Goal: Obtain resource: Obtain resource

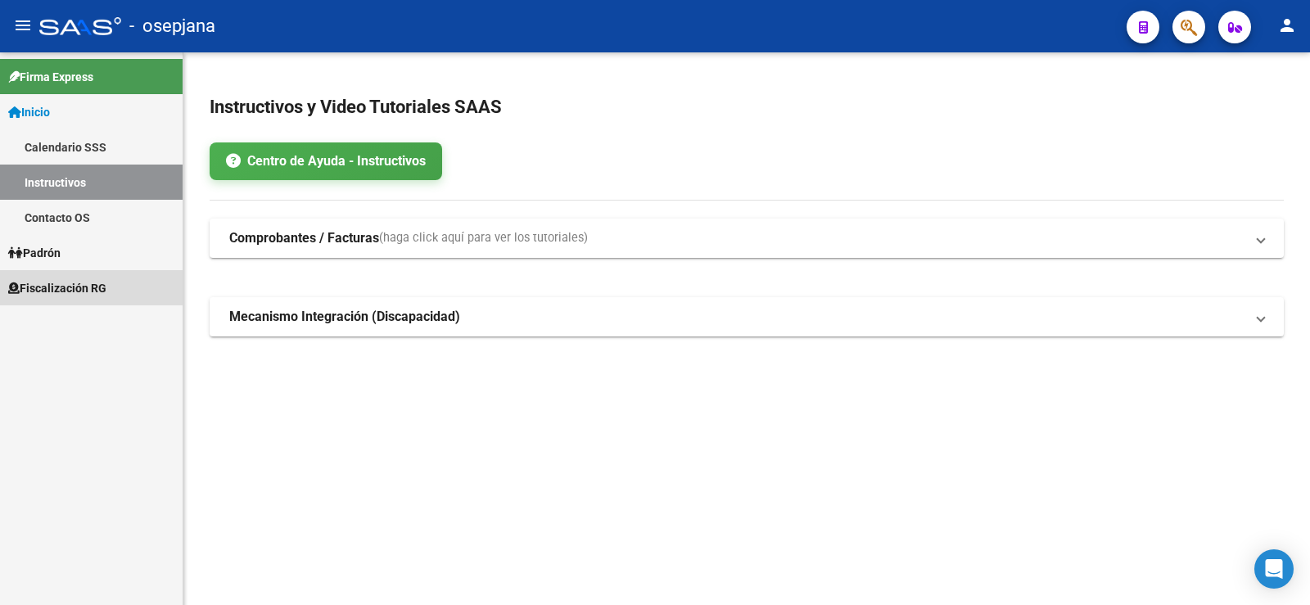
click at [66, 286] on span "Fiscalización RG" at bounding box center [57, 288] width 98 height 18
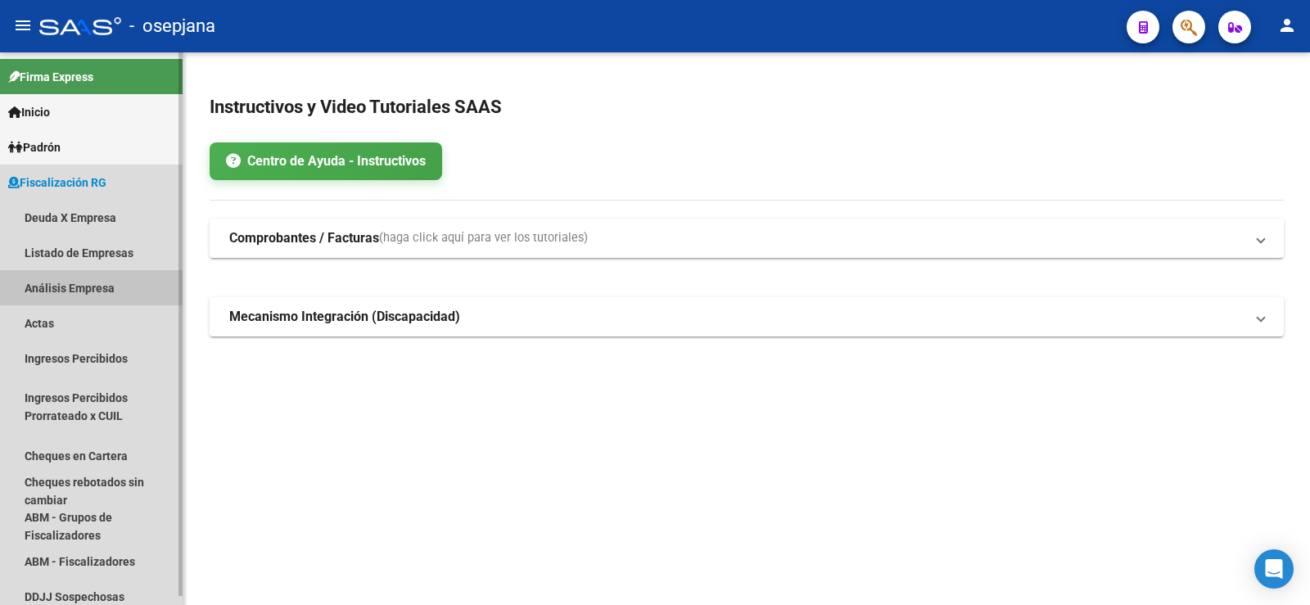
click at [66, 288] on link "Análisis Empresa" at bounding box center [91, 287] width 183 height 35
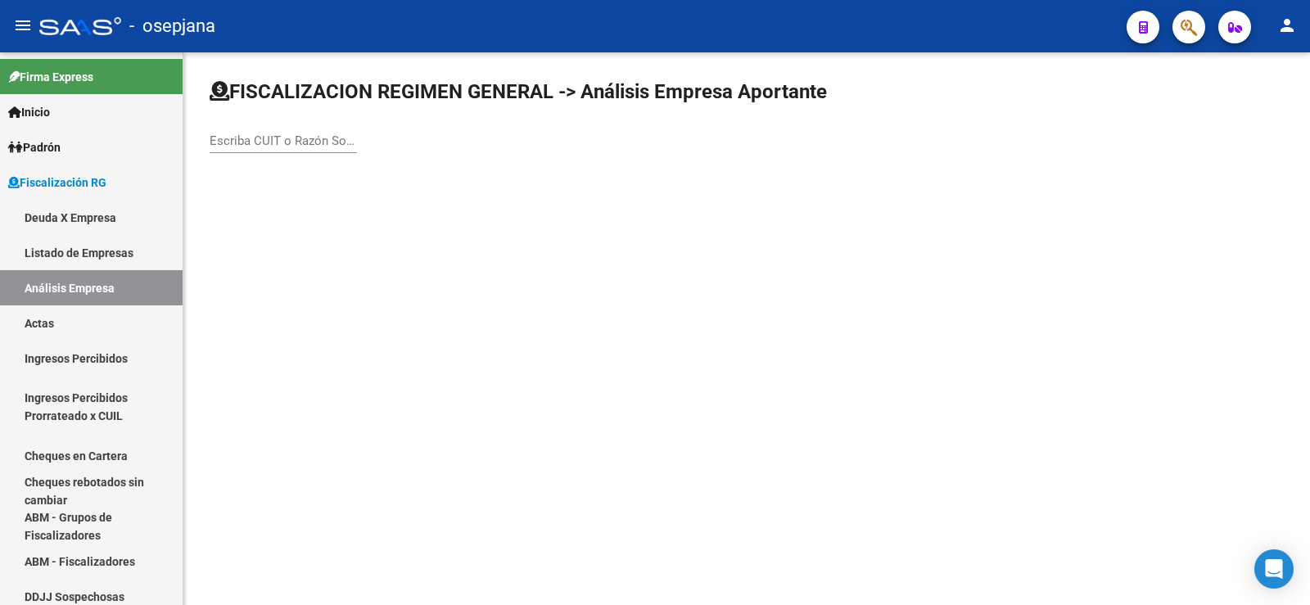
click at [269, 152] on div "Escriba CUIT o Razón Social para buscar" at bounding box center [283, 135] width 147 height 35
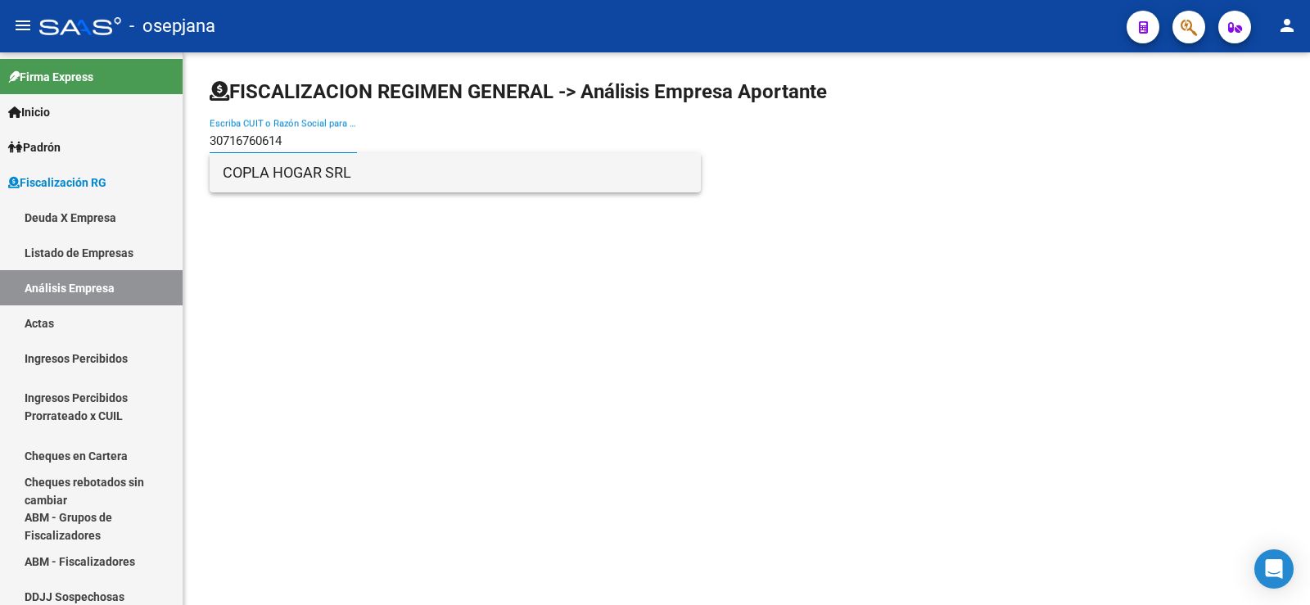
type input "30716760614"
click at [269, 177] on span "COPLA HOGAR SRL" at bounding box center [455, 172] width 465 height 39
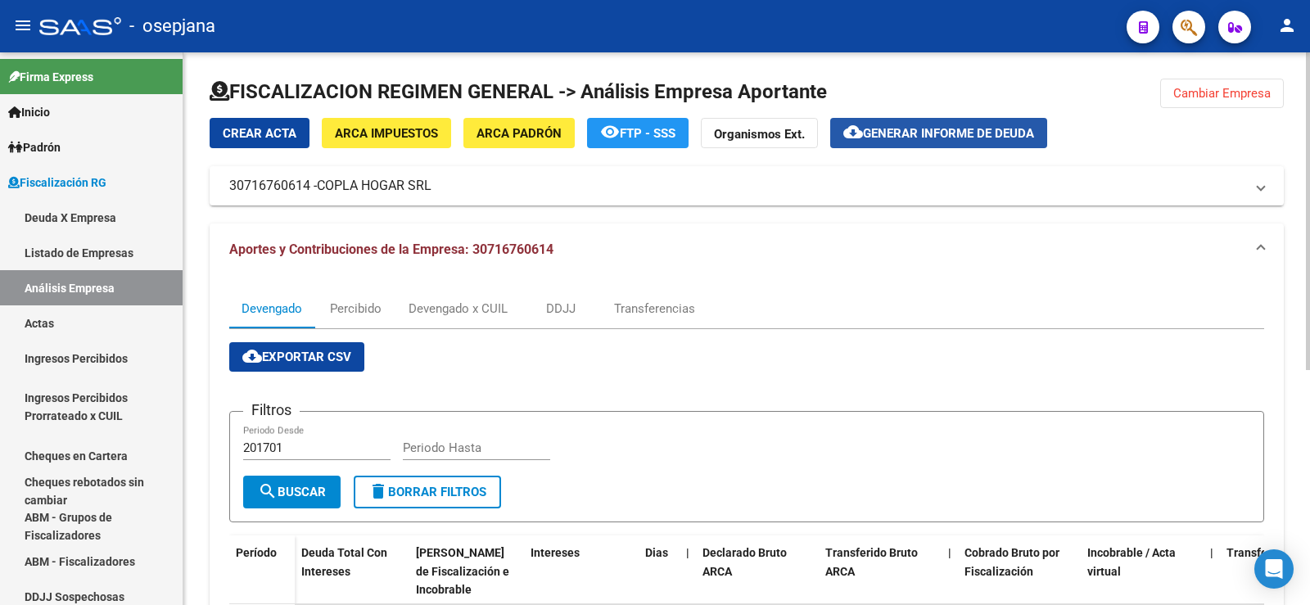
click at [908, 129] on span "Generar informe de deuda" at bounding box center [948, 133] width 171 height 15
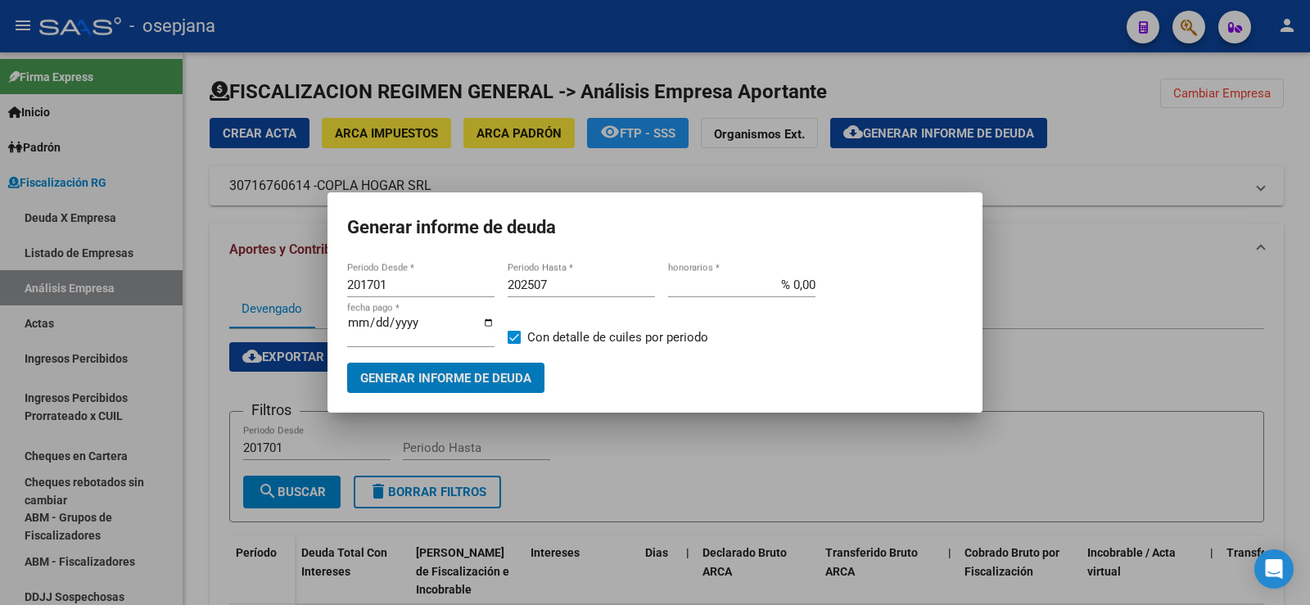
click at [388, 287] on input "201701" at bounding box center [420, 285] width 147 height 15
click at [376, 287] on input "201701" at bounding box center [420, 285] width 147 height 15
type input "202507"
click at [552, 282] on input "202507" at bounding box center [581, 285] width 147 height 15
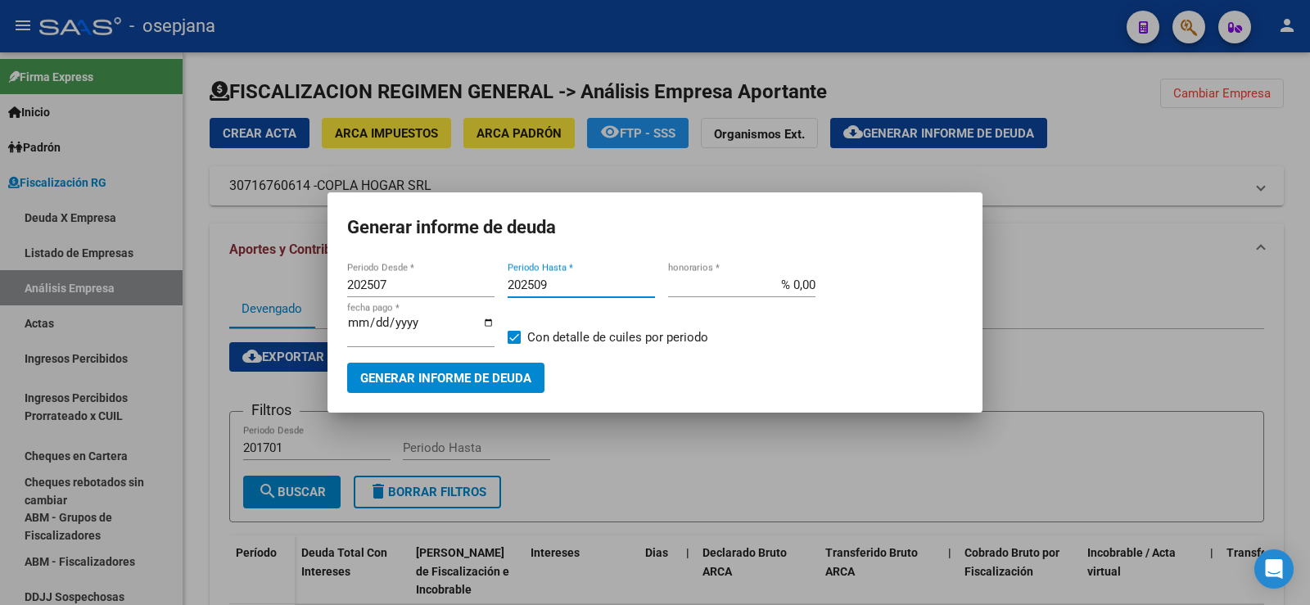
type input "202509"
click at [804, 287] on input "% 0,00" at bounding box center [741, 285] width 147 height 15
type input "% 10,00"
click at [377, 326] on input "[DATE]" at bounding box center [420, 329] width 147 height 26
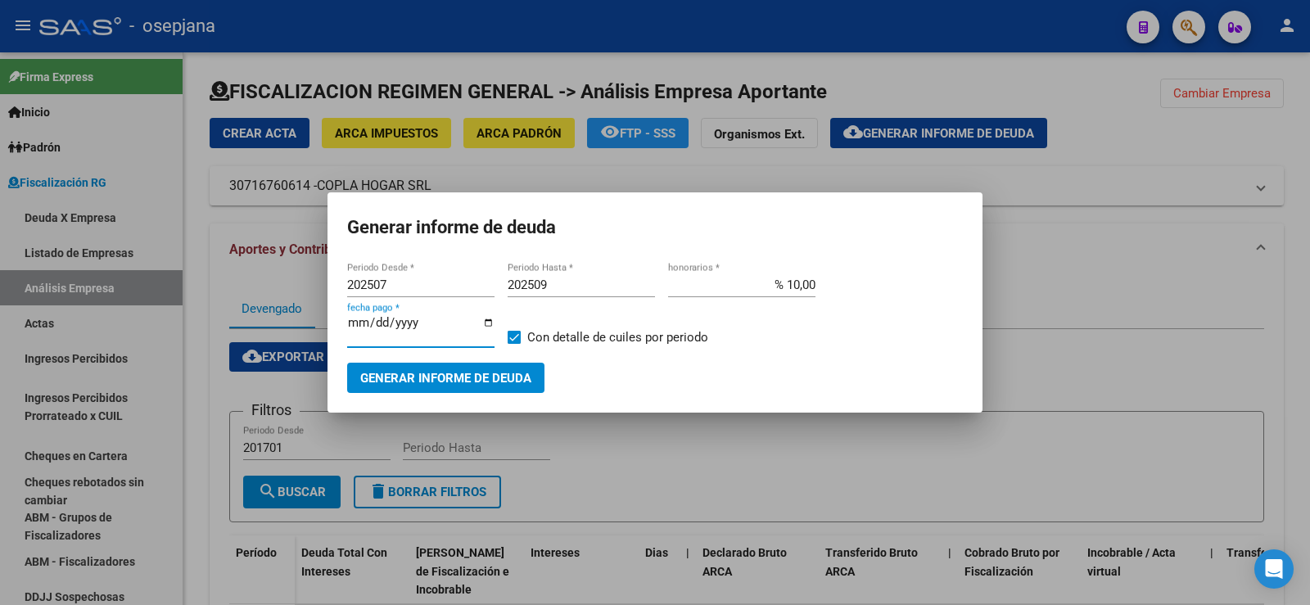
type input "[DATE]"
click at [403, 374] on span "Generar informe de deuda" at bounding box center [445, 378] width 171 height 15
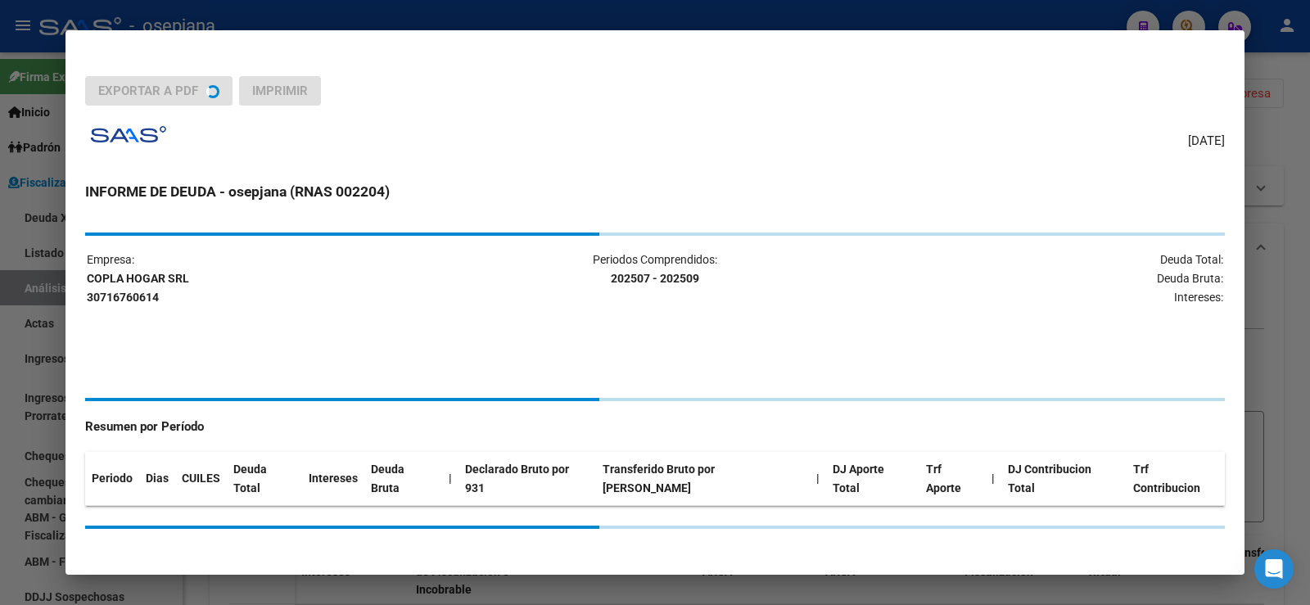
click at [403, 374] on div "Empresa: COPLA HOGAR SRL 30716760614 Periodos Comprendidos: 202507 - 202509 Deu…" at bounding box center [655, 381] width 1140 height 296
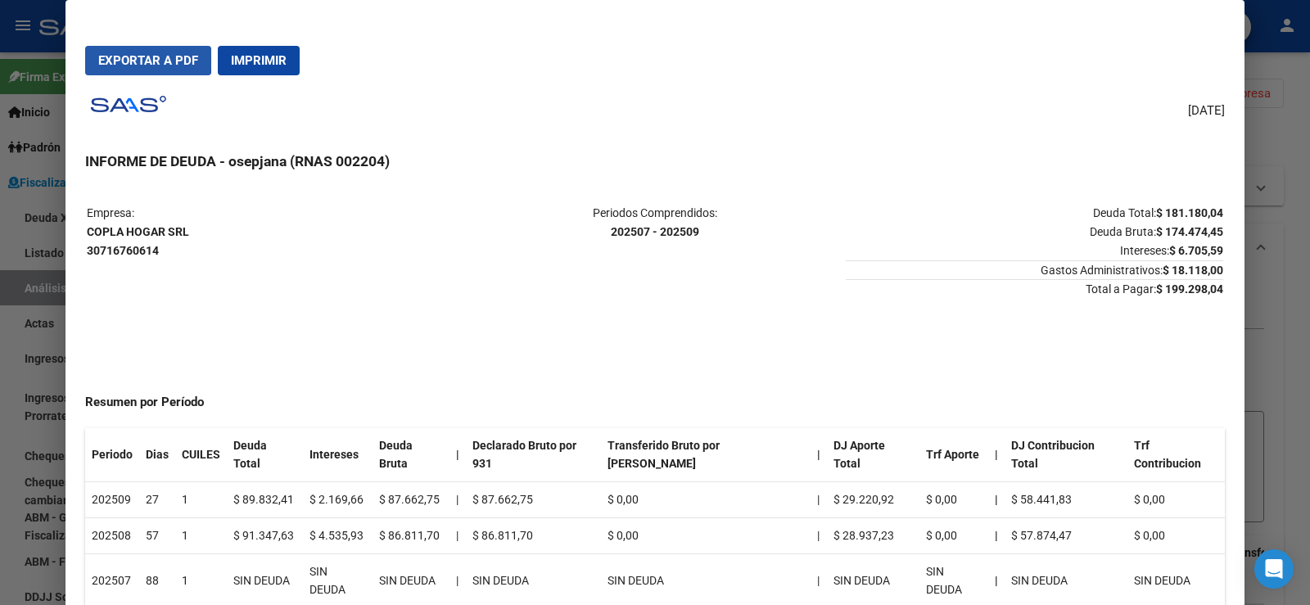
click at [142, 56] on span "Exportar a PDF" at bounding box center [148, 60] width 100 height 15
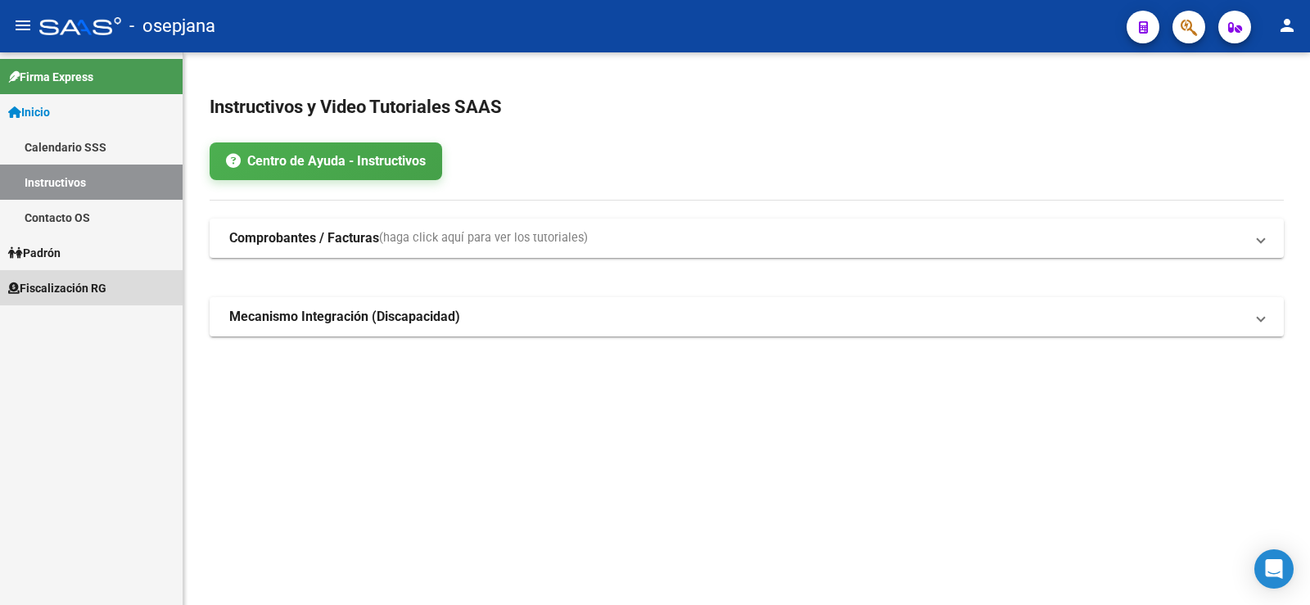
click at [56, 290] on span "Fiscalización RG" at bounding box center [57, 288] width 98 height 18
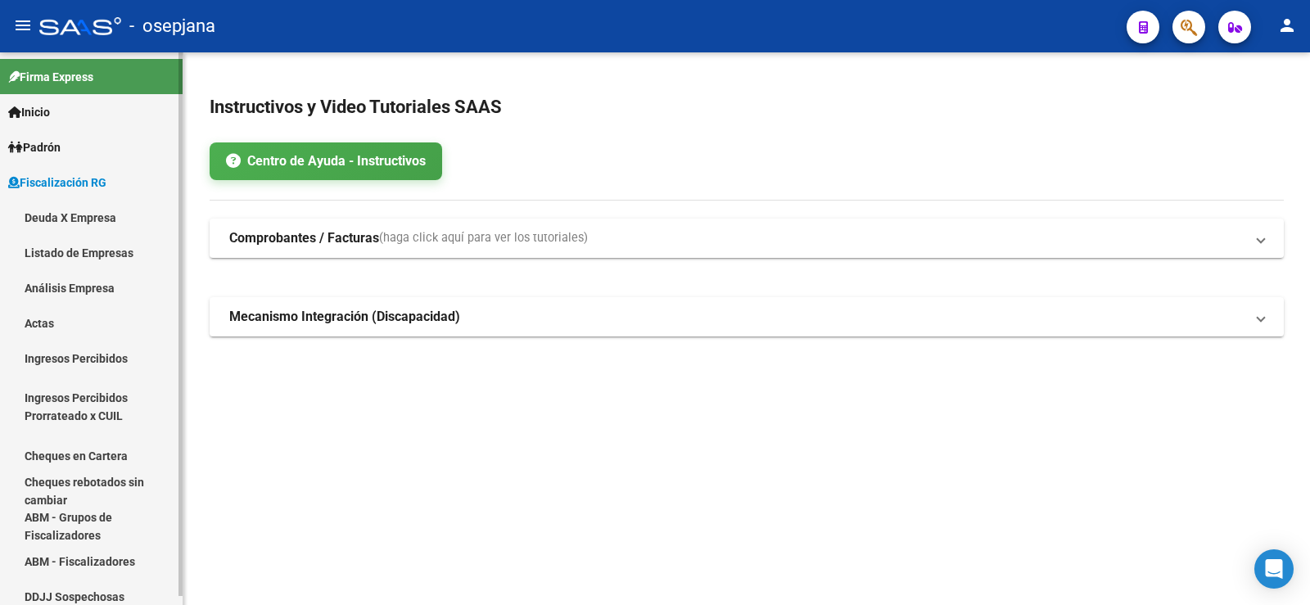
click at [52, 284] on link "Análisis Empresa" at bounding box center [91, 287] width 183 height 35
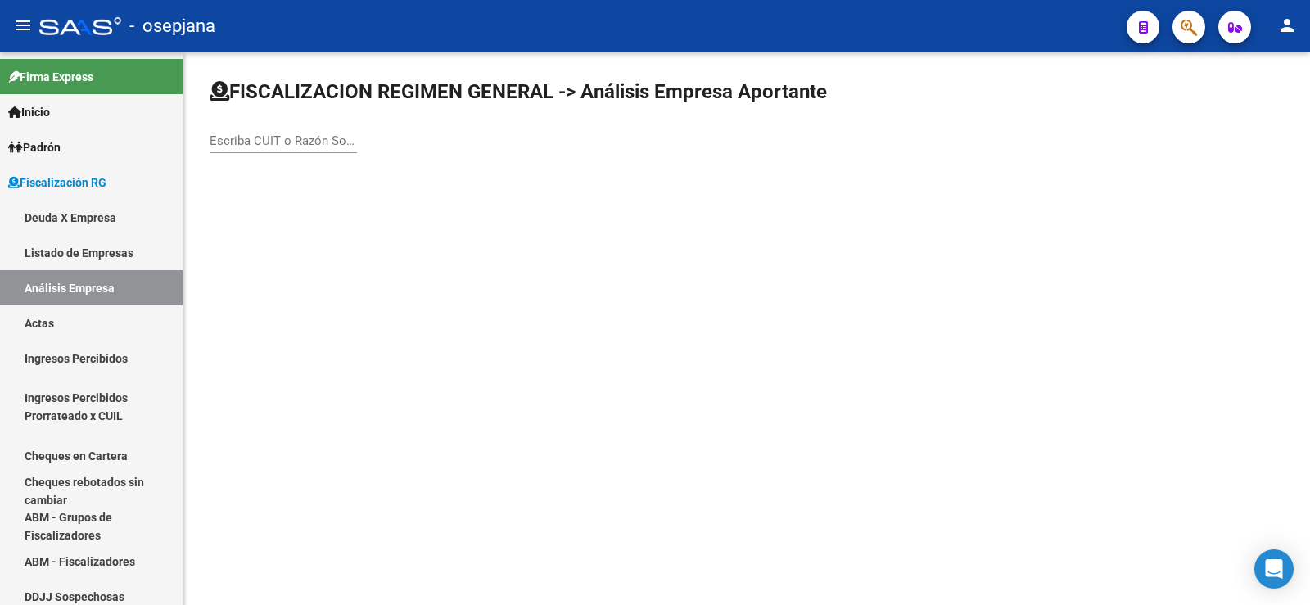
click at [284, 142] on input "Escriba CUIT o Razón Social para buscar" at bounding box center [283, 140] width 147 height 15
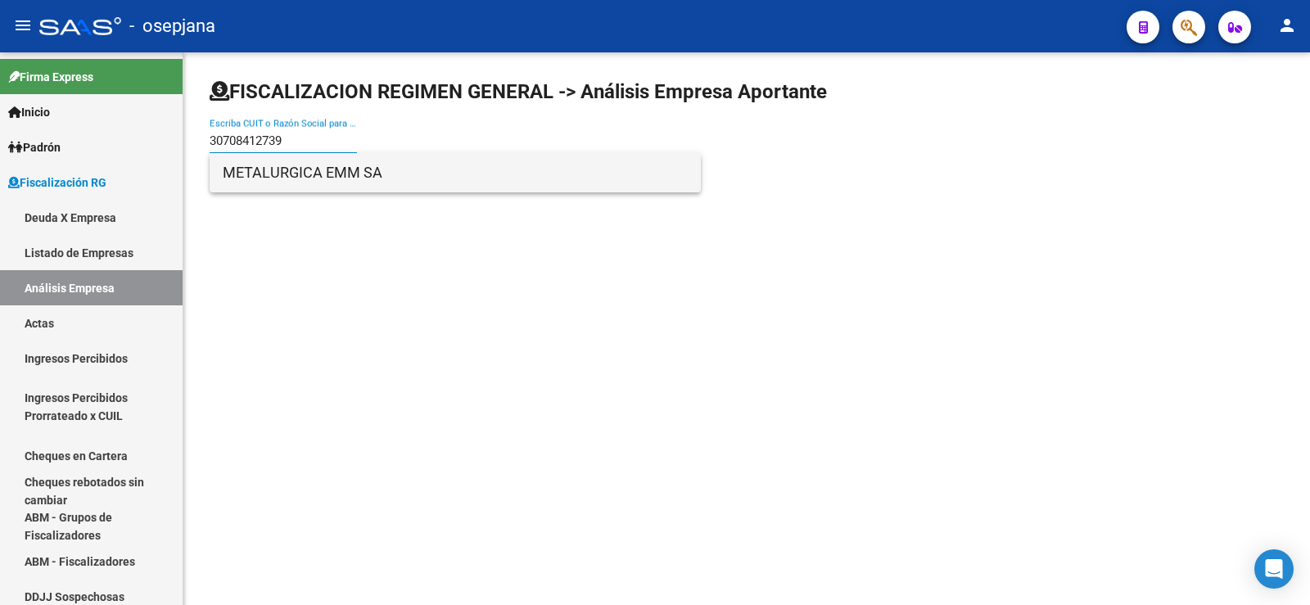
type input "30708412739"
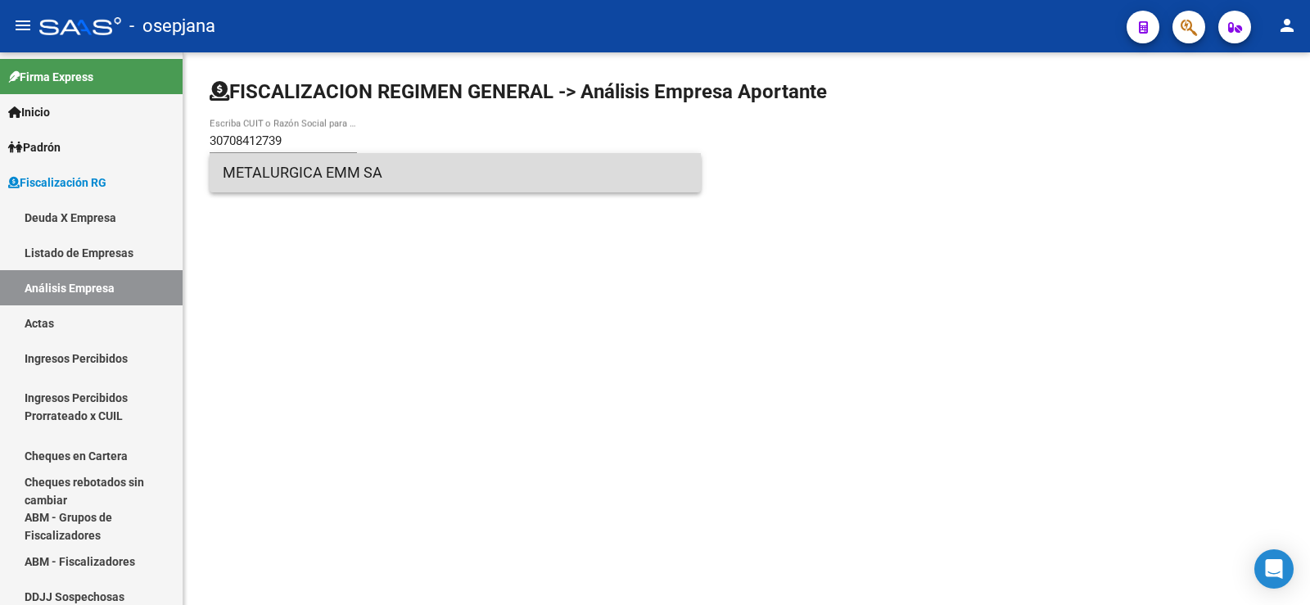
click at [245, 173] on span "METALURGICA EMM SA" at bounding box center [455, 172] width 465 height 39
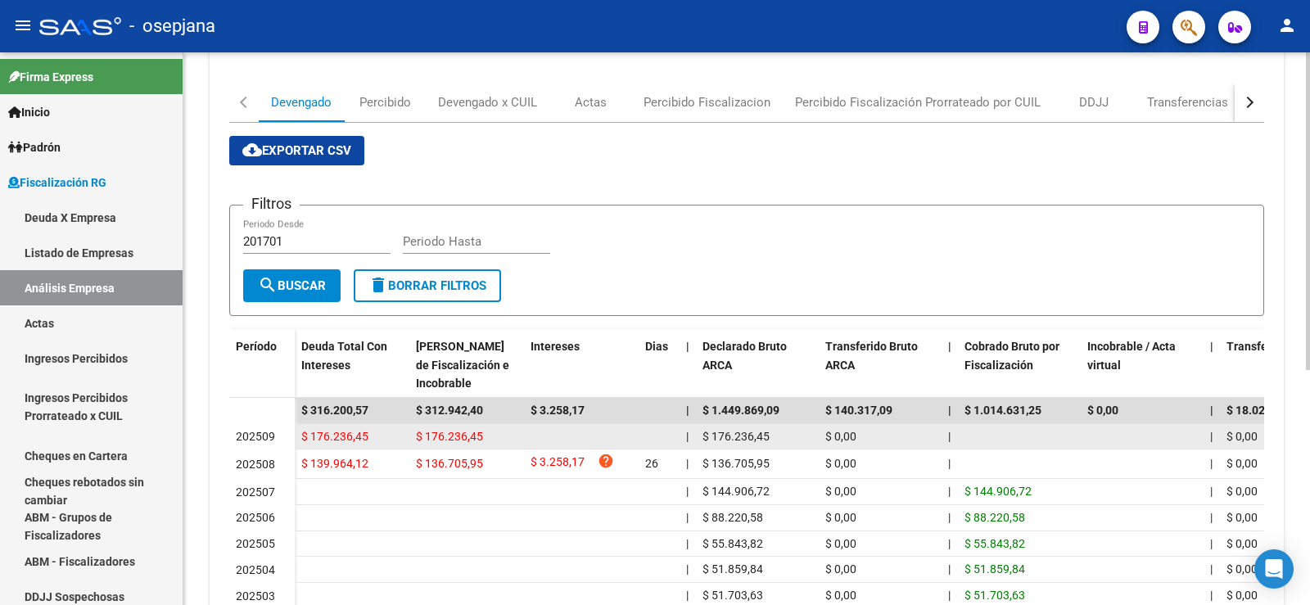
scroll to position [246, 0]
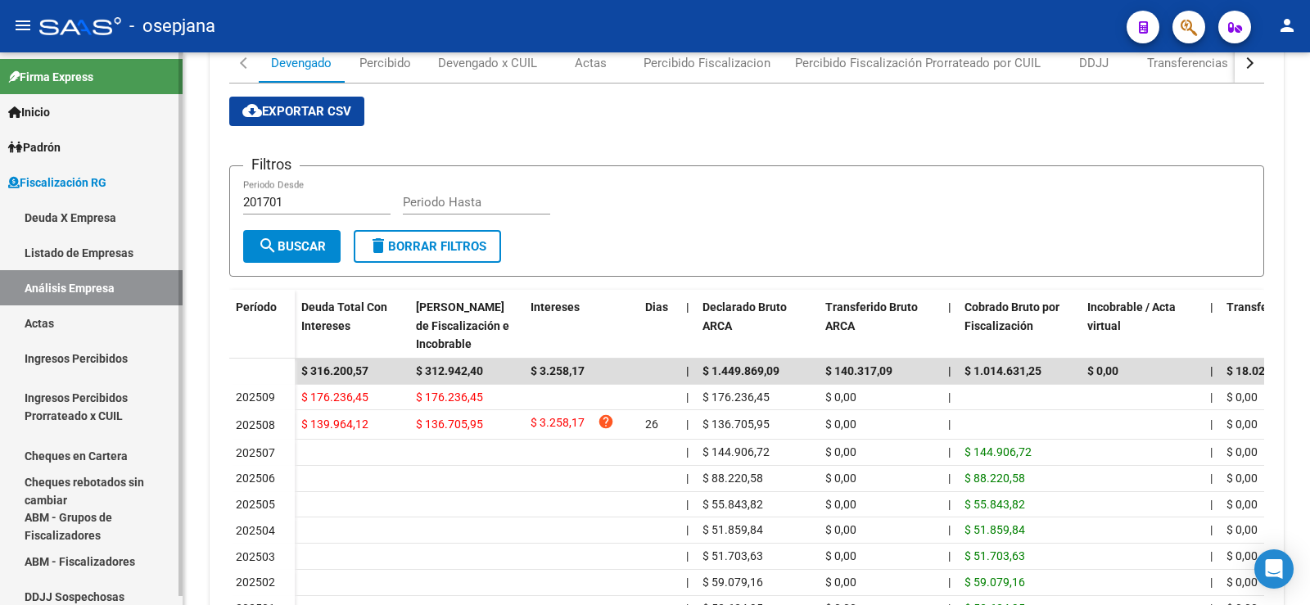
click at [43, 325] on link "Actas" at bounding box center [91, 322] width 183 height 35
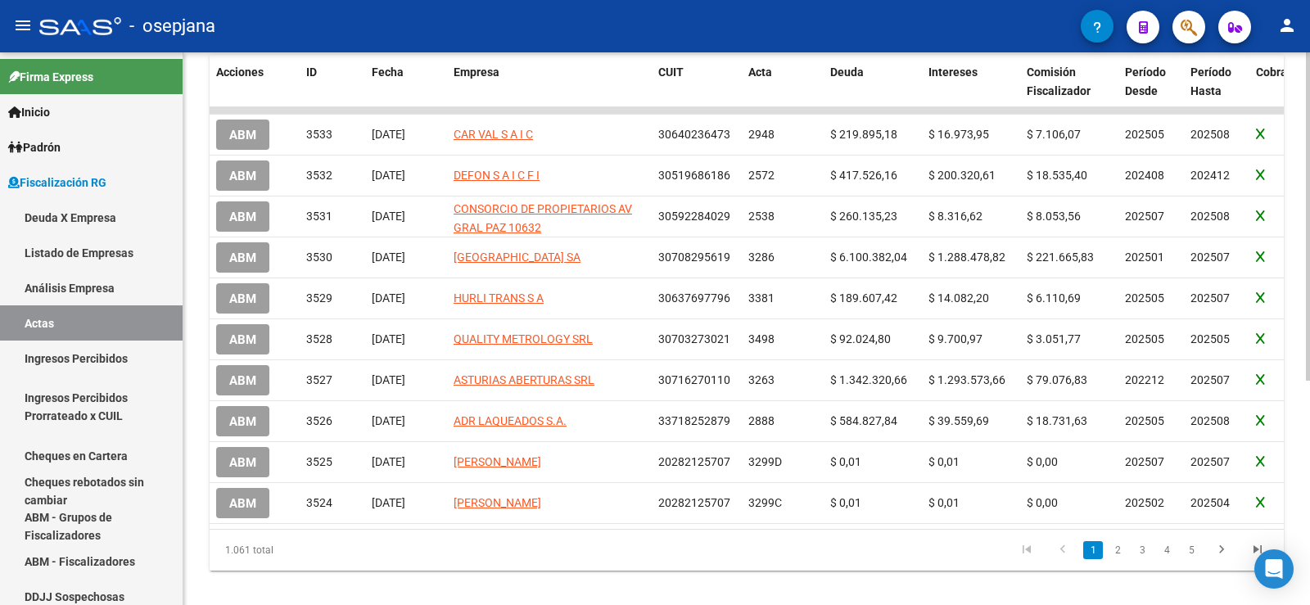
scroll to position [377, 0]
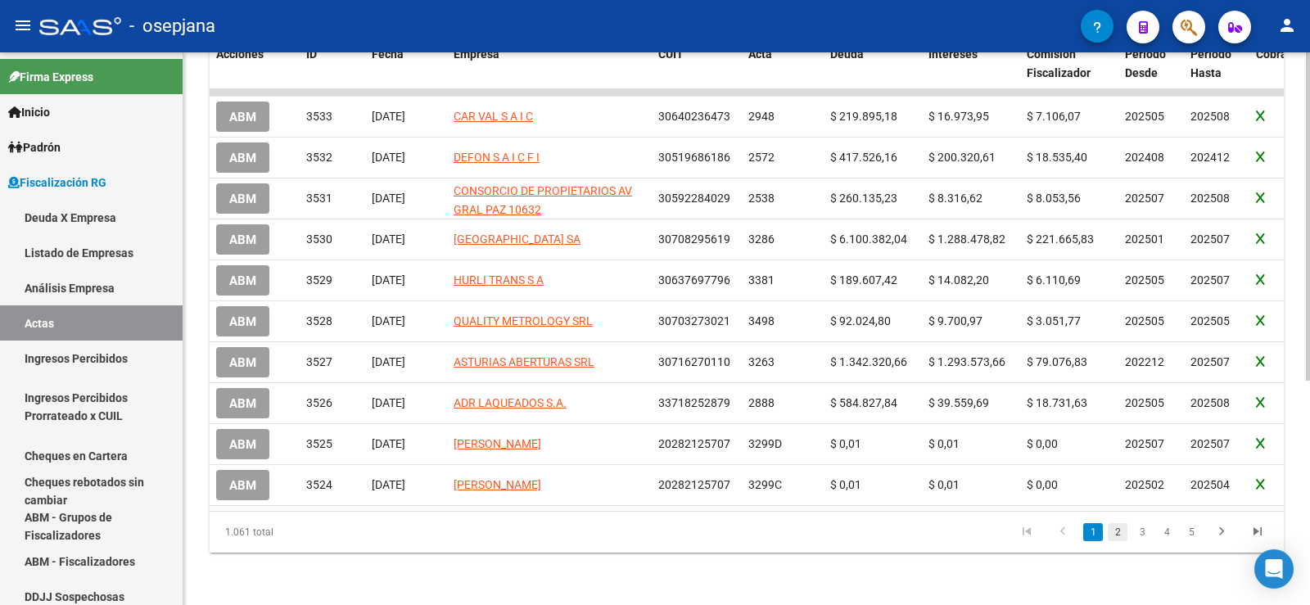
click at [1120, 533] on link "2" at bounding box center [1118, 532] width 20 height 18
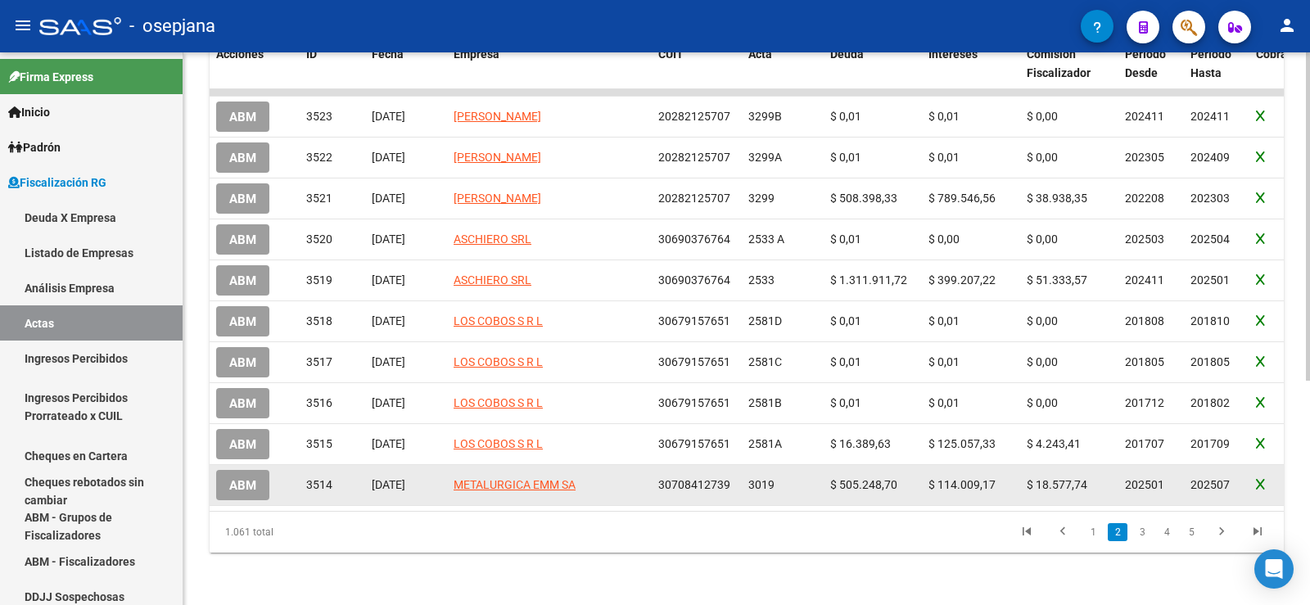
click at [243, 478] on span "ABM" at bounding box center [242, 485] width 27 height 15
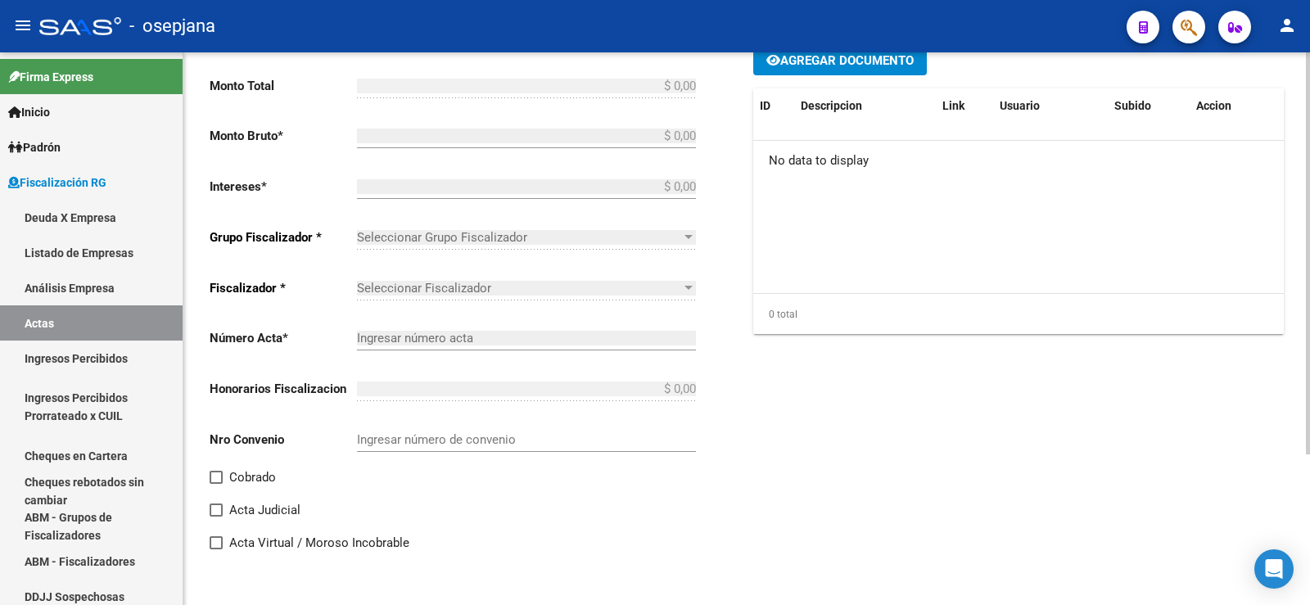
type input "202501"
type input "202507"
type input "$ 675.399,93"
type input "$ 505.248,70"
type input "$ 114.009,17"
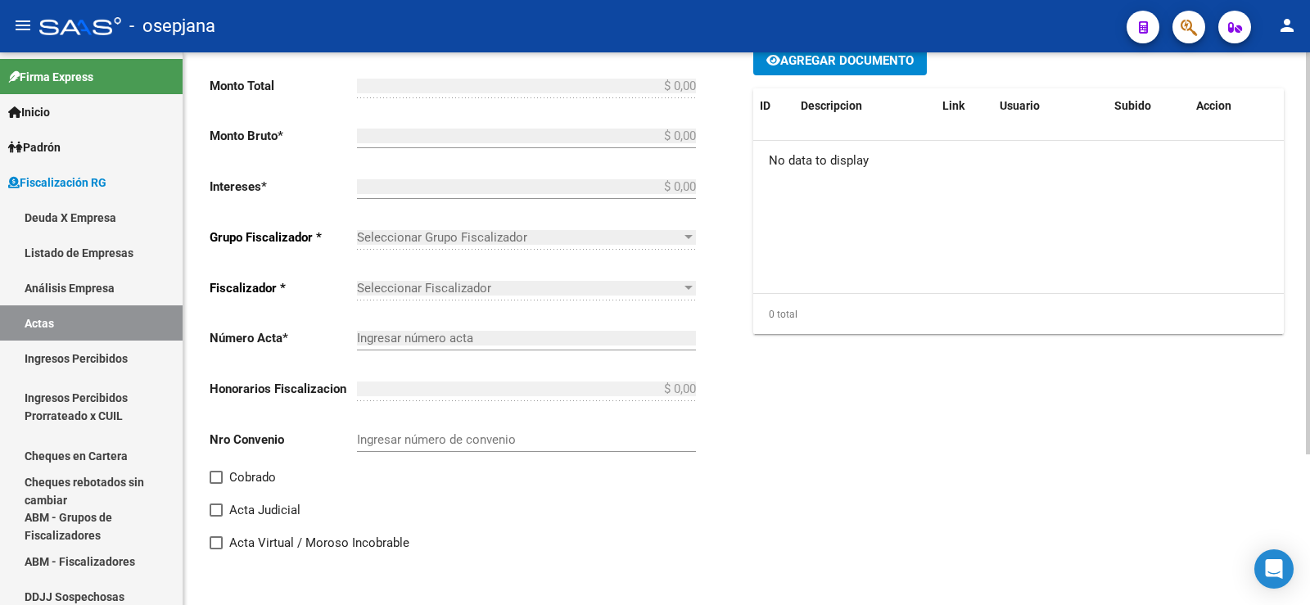
type input "3019"
type input "$ 56.142,06"
checkbox input "true"
type input "."
type input "[DATE]"
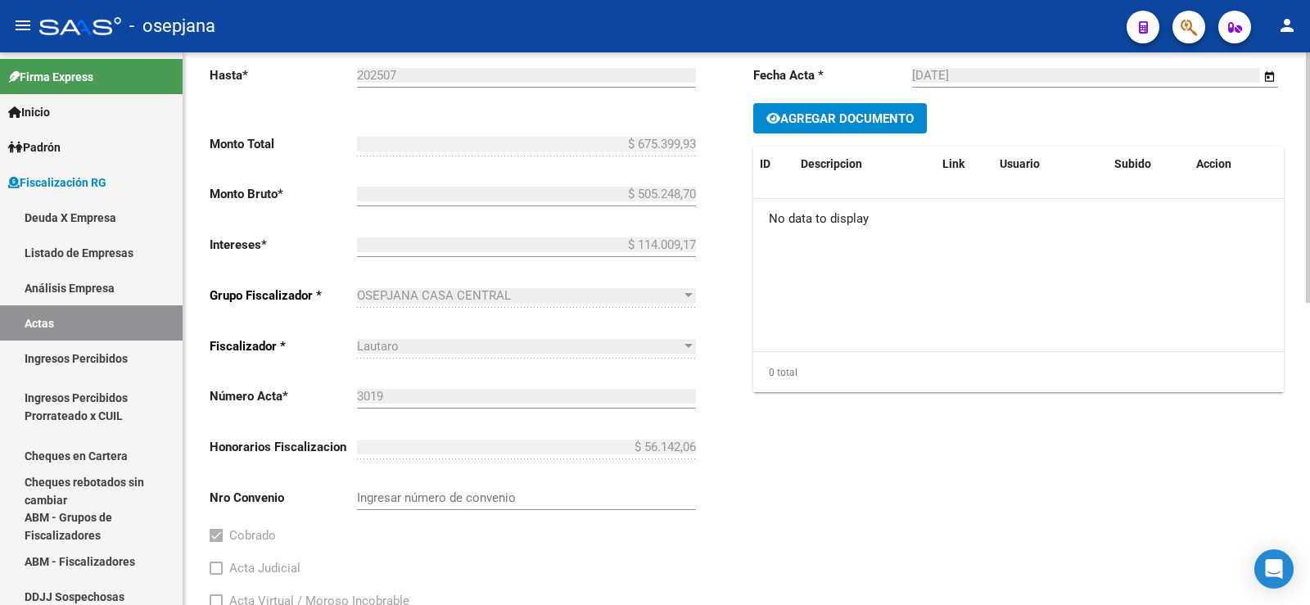
scroll to position [213, 0]
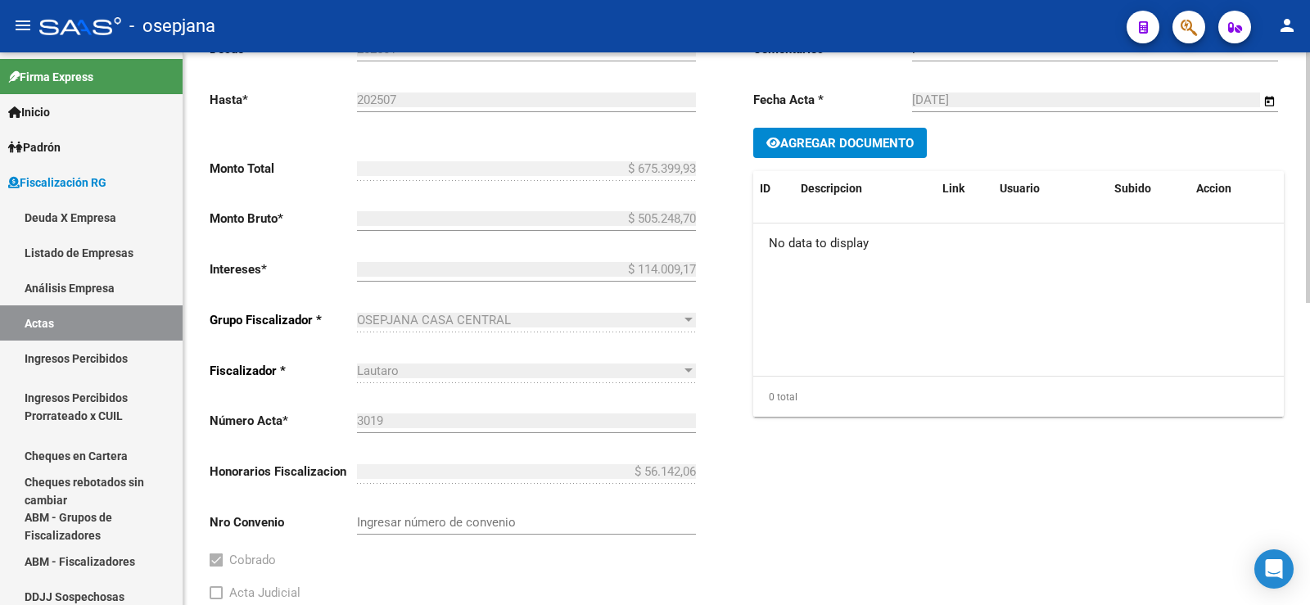
click at [768, 519] on div "Comentarios * . Ingresar comentarios Fecha Acta * [DATE] Selecciona una fecha A…" at bounding box center [1018, 337] width 531 height 622
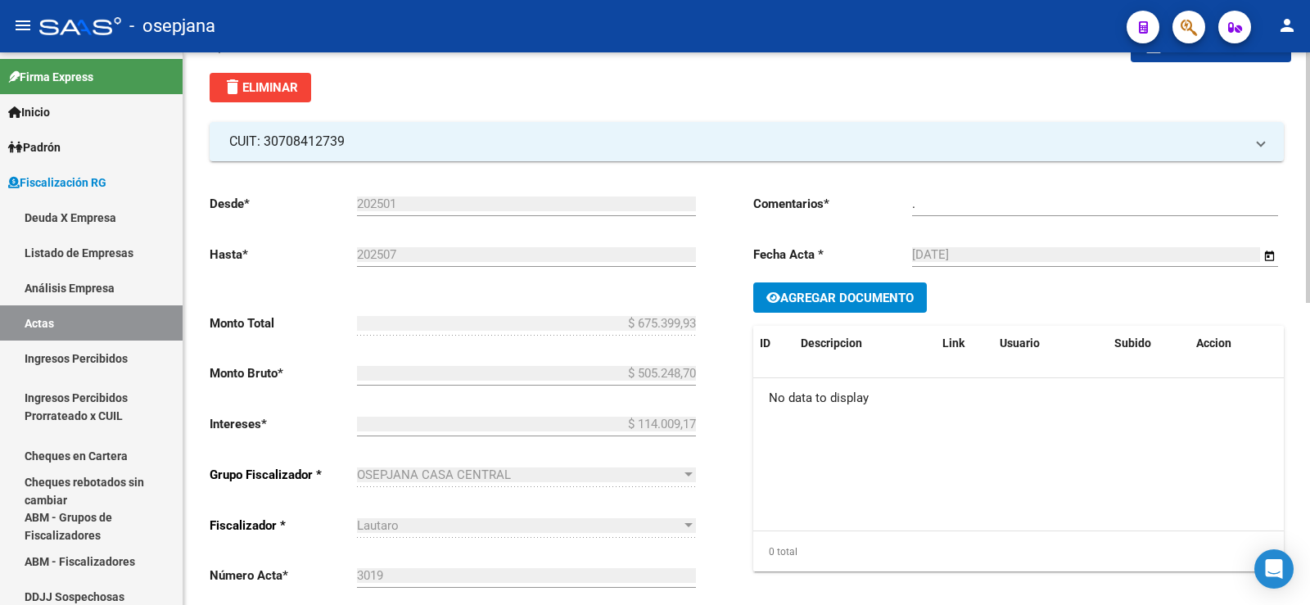
scroll to position [82, 0]
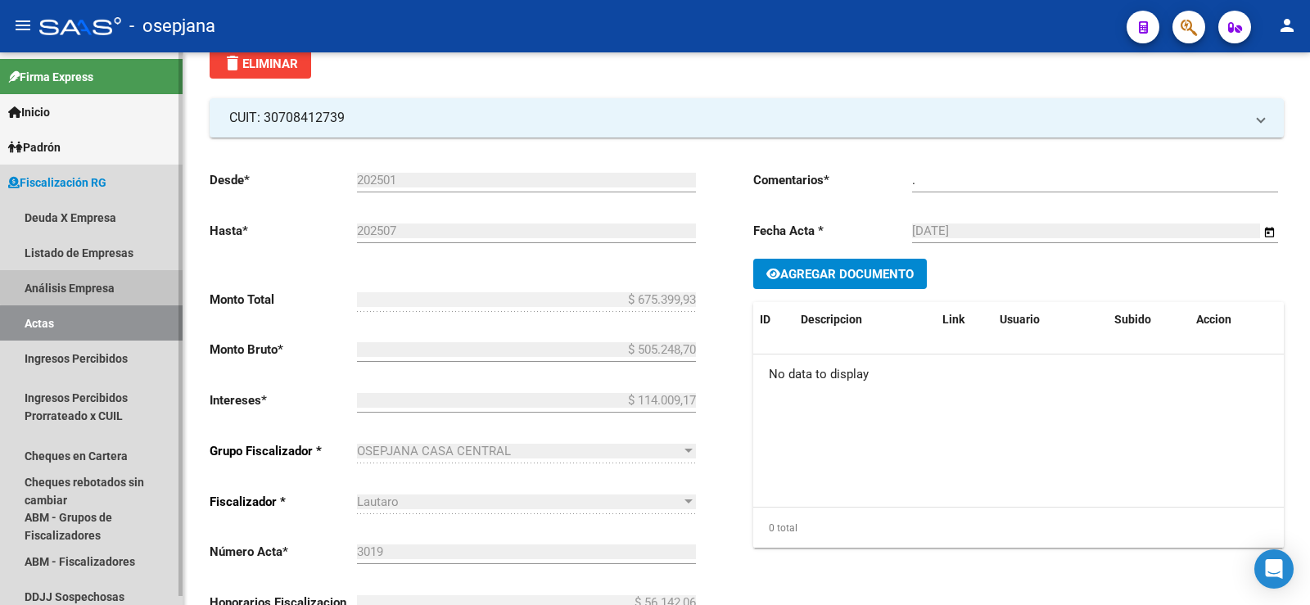
click at [92, 287] on link "Análisis Empresa" at bounding box center [91, 287] width 183 height 35
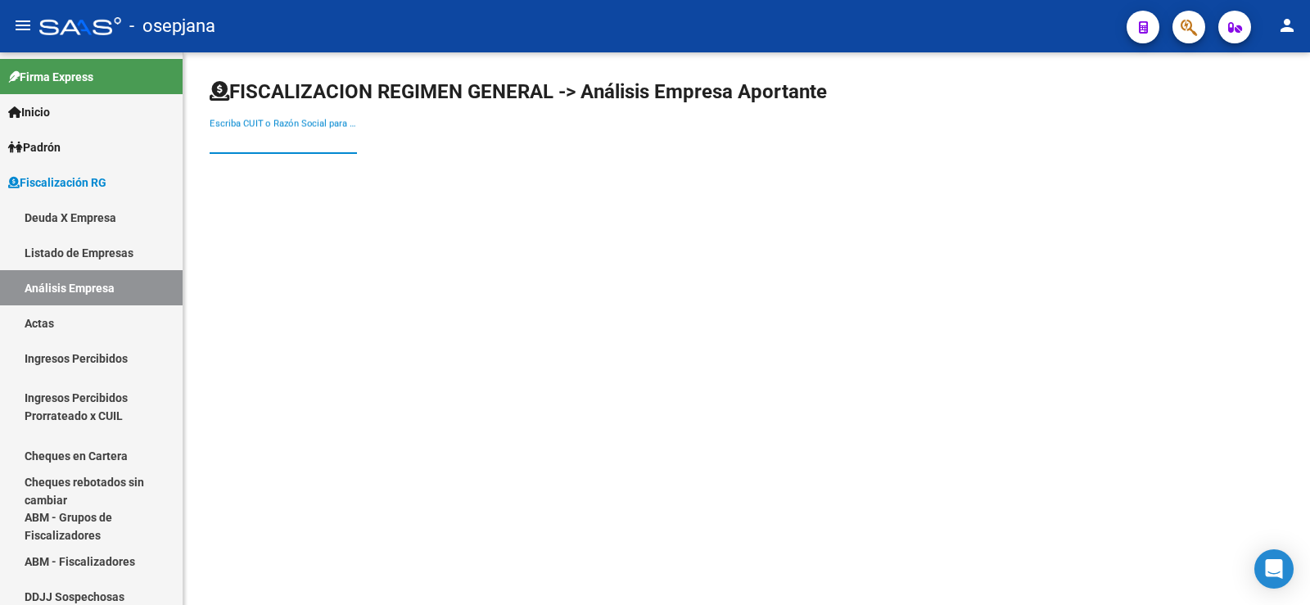
click at [243, 142] on input "Escriba CUIT o Razón Social para buscar" at bounding box center [283, 140] width 147 height 15
click at [258, 129] on div "Escriba CUIT o Razón Social para buscar" at bounding box center [283, 135] width 147 height 35
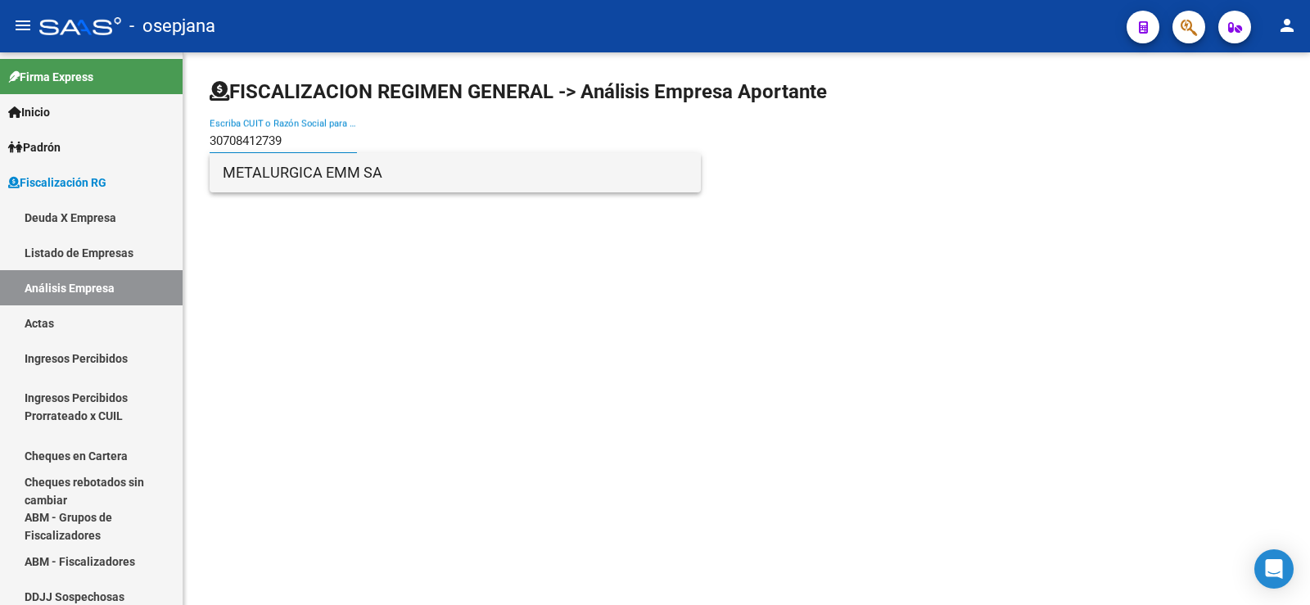
type input "30708412739"
click at [301, 176] on span "METALURGICA EMM SA" at bounding box center [455, 172] width 465 height 39
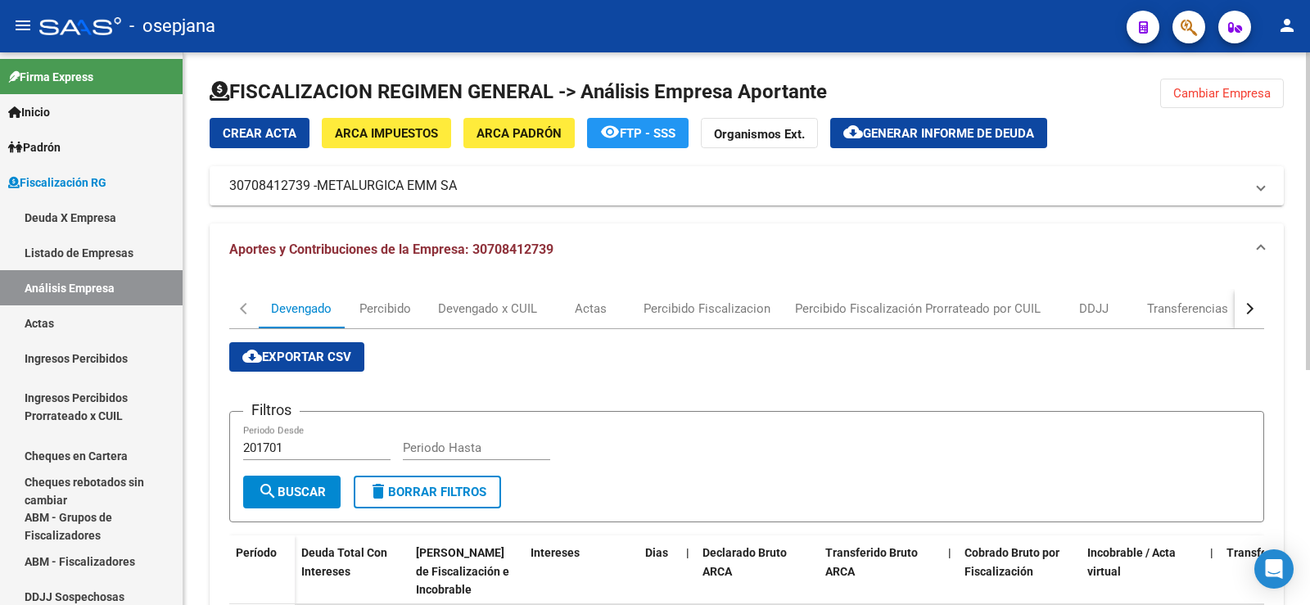
click at [911, 130] on span "Generar informe de deuda" at bounding box center [948, 133] width 171 height 15
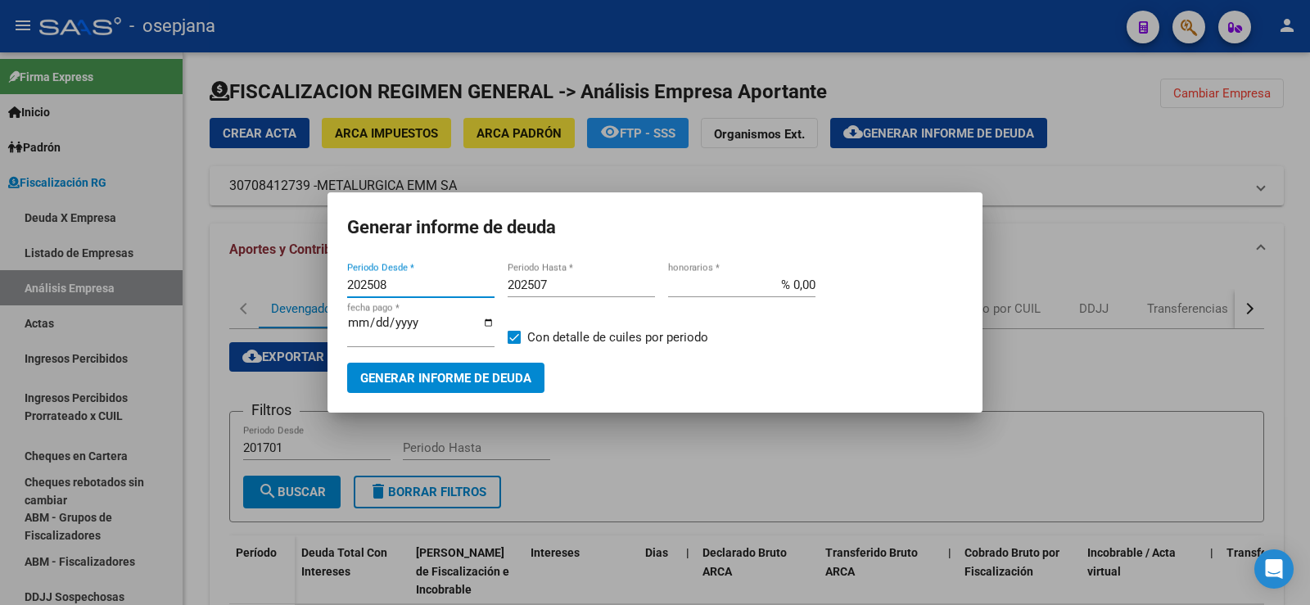
click at [386, 284] on input "202508" at bounding box center [420, 285] width 147 height 15
type input "202507"
click at [547, 288] on input "202507" at bounding box center [581, 285] width 147 height 15
type input "202509"
click at [799, 285] on input "% 0,00" at bounding box center [741, 285] width 147 height 15
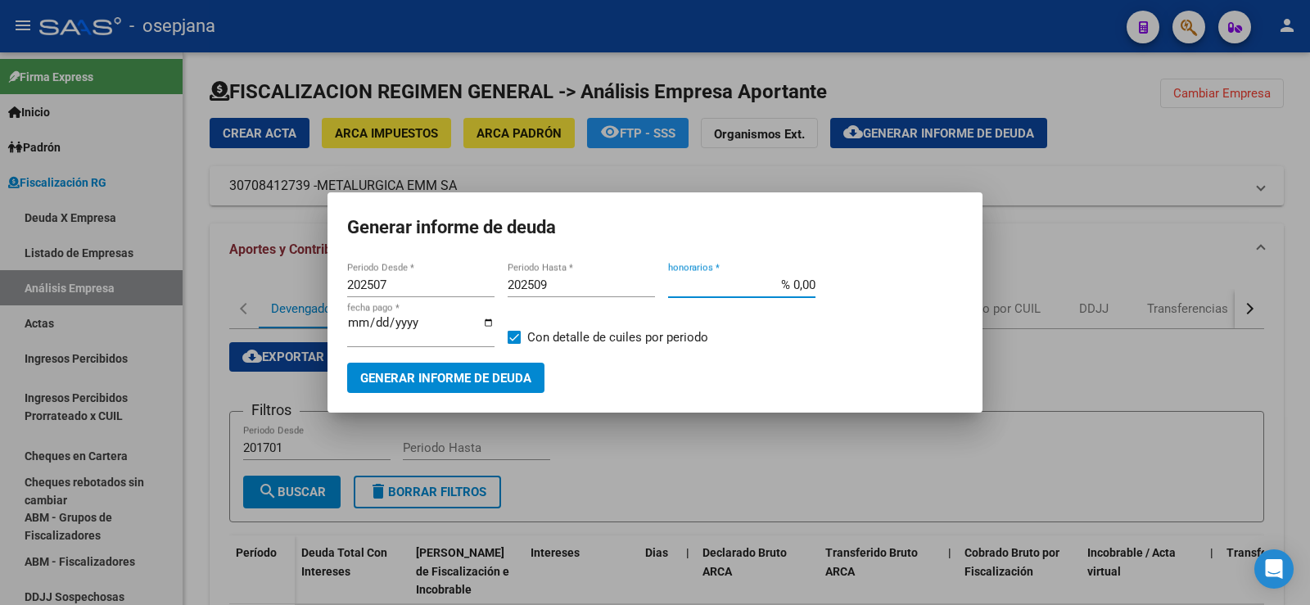
click at [792, 287] on input "% 0,00" at bounding box center [741, 285] width 147 height 15
click at [796, 288] on input "% 0,00" at bounding box center [741, 285] width 147 height 15
type input "% 10,00"
click at [374, 326] on input "[DATE]" at bounding box center [420, 329] width 147 height 26
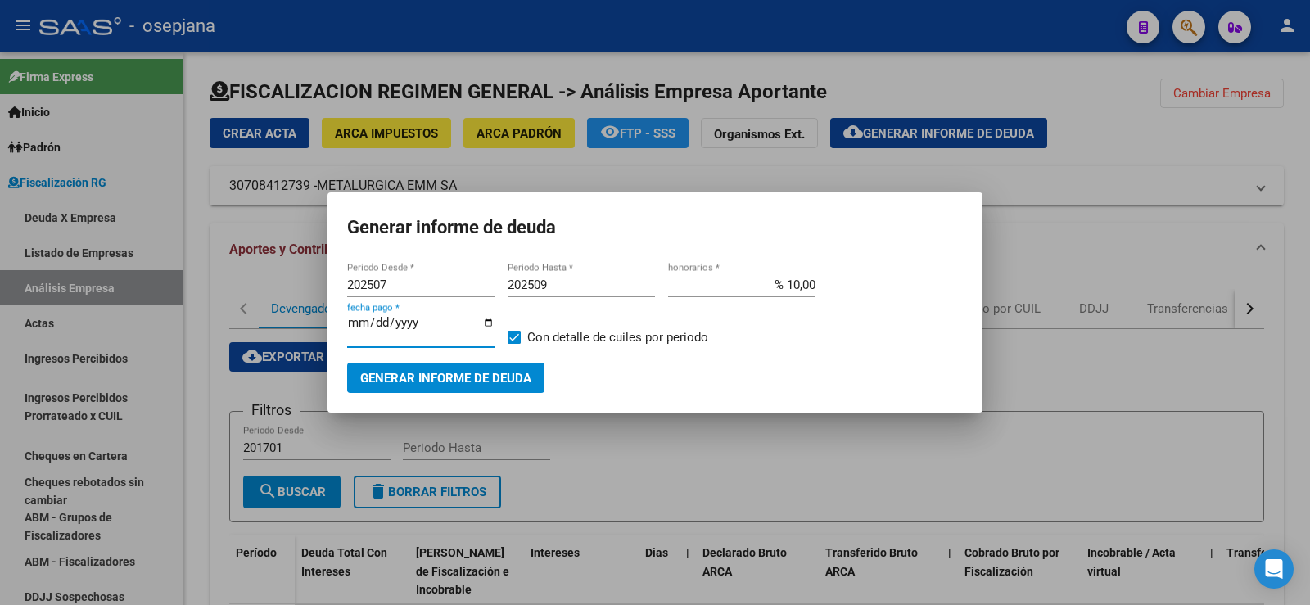
type input "[DATE]"
click at [427, 379] on span "Generar informe de deuda" at bounding box center [445, 378] width 171 height 15
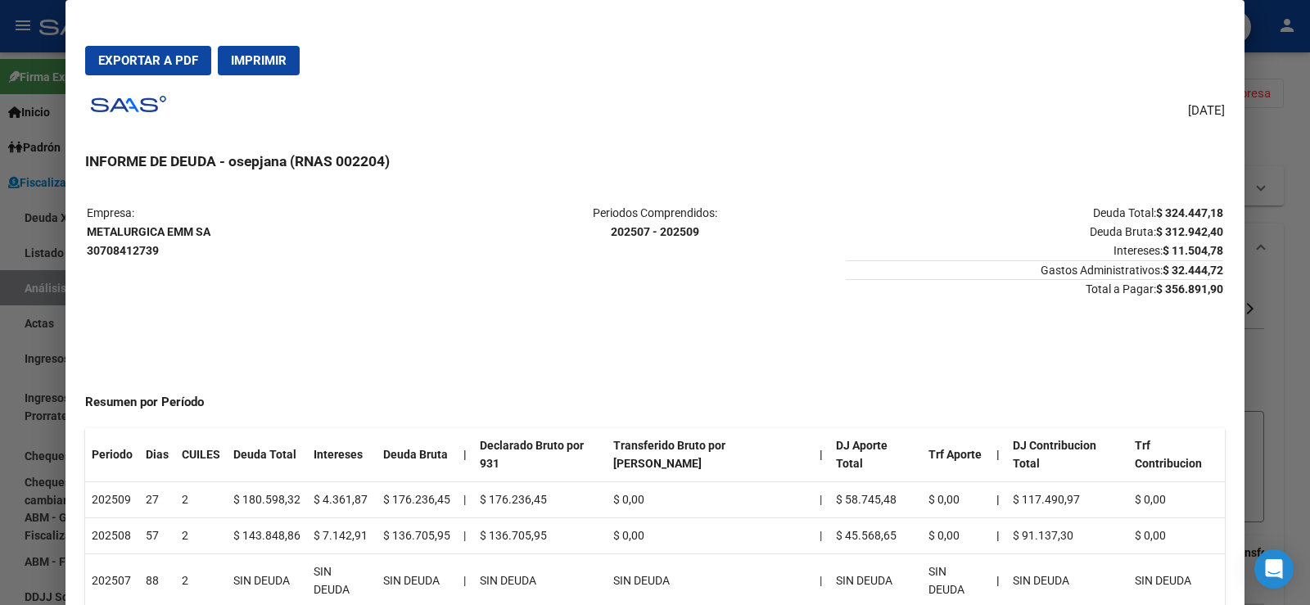
click at [140, 58] on span "Exportar a PDF" at bounding box center [148, 60] width 100 height 15
